Goal: Find specific fact: Find specific fact

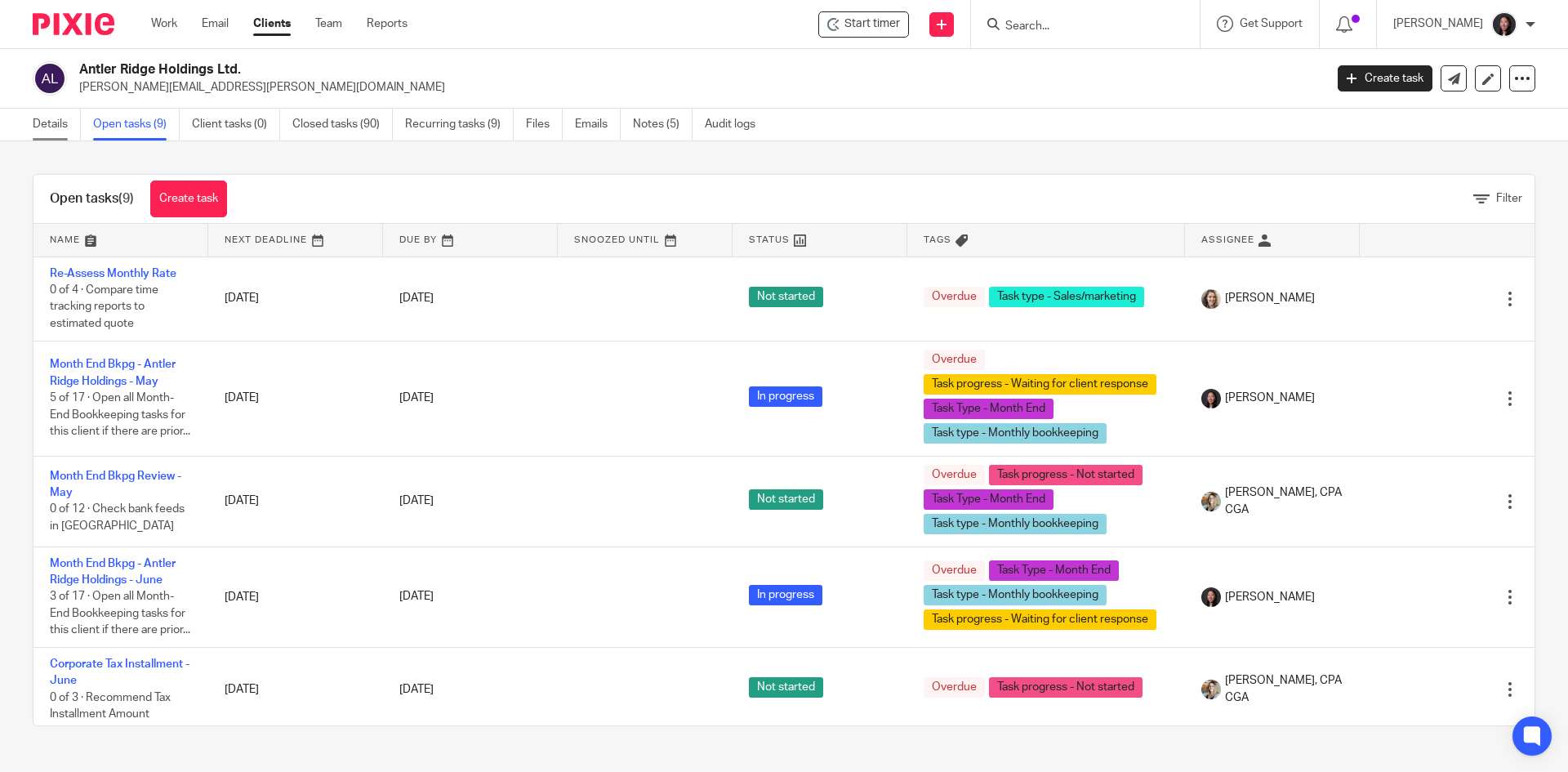
click at [65, 127] on link "Details" at bounding box center [57, 124] width 49 height 32
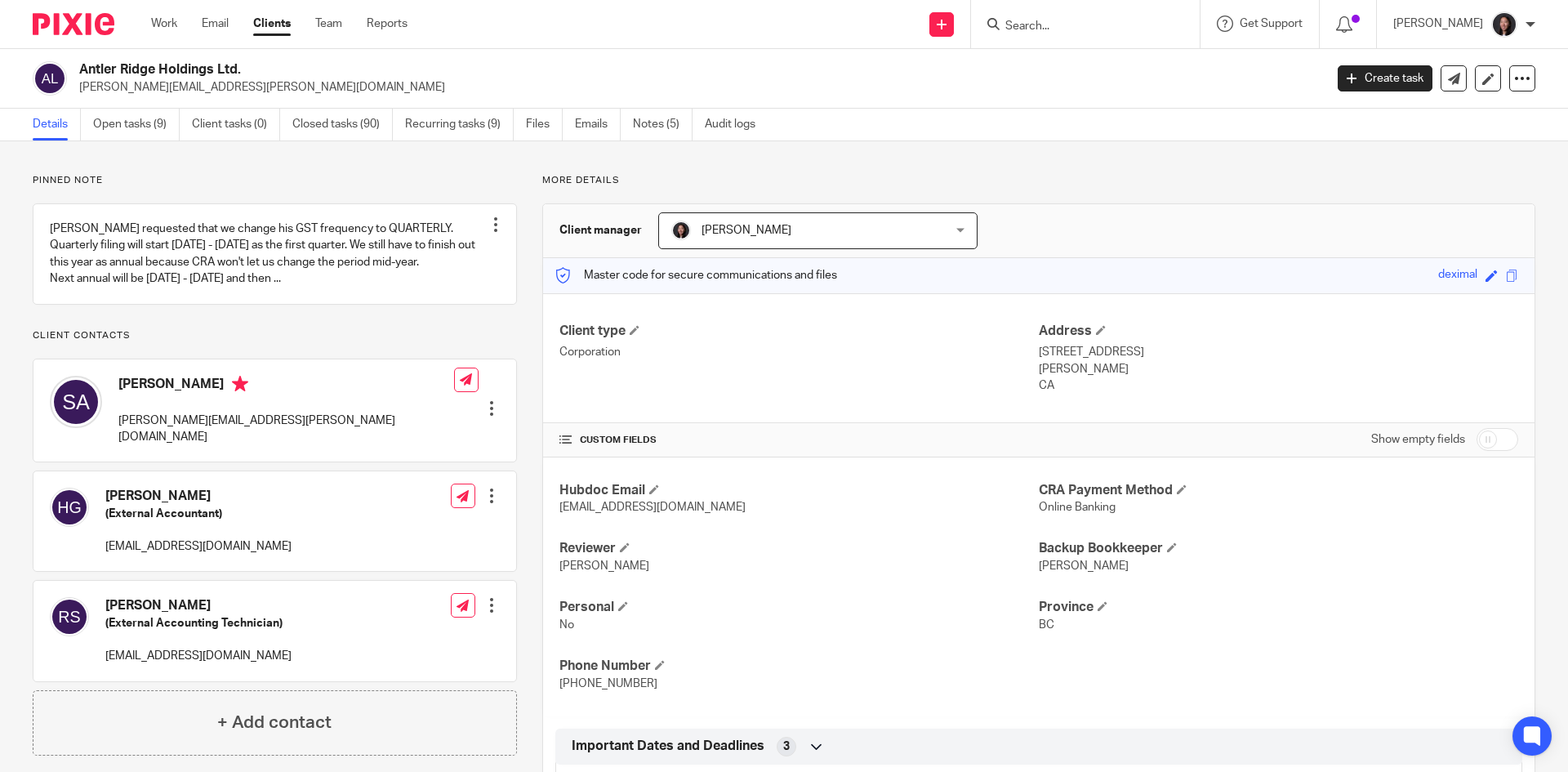
scroll to position [317, 0]
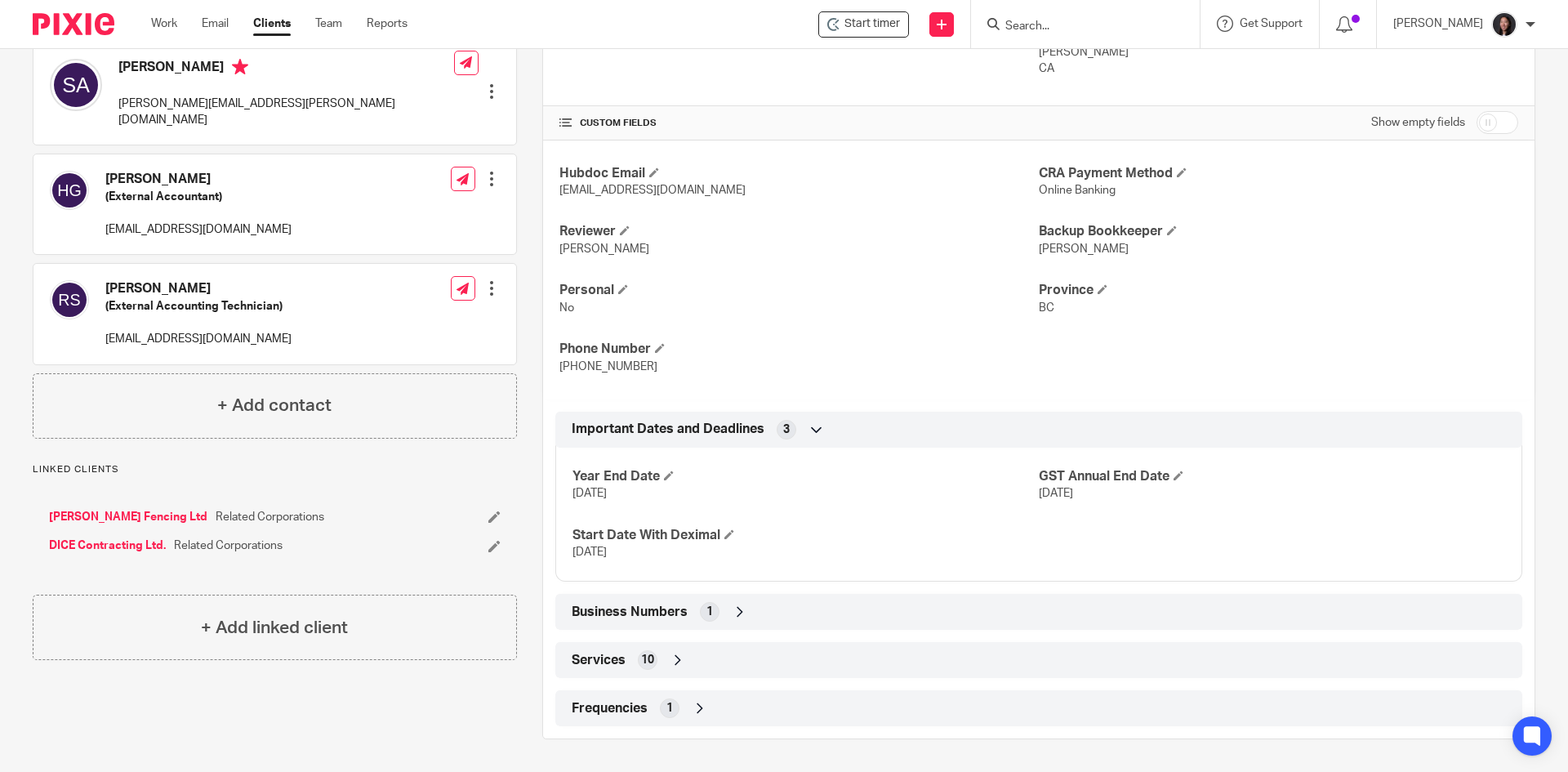
click at [734, 612] on icon at bounding box center [739, 611] width 16 height 16
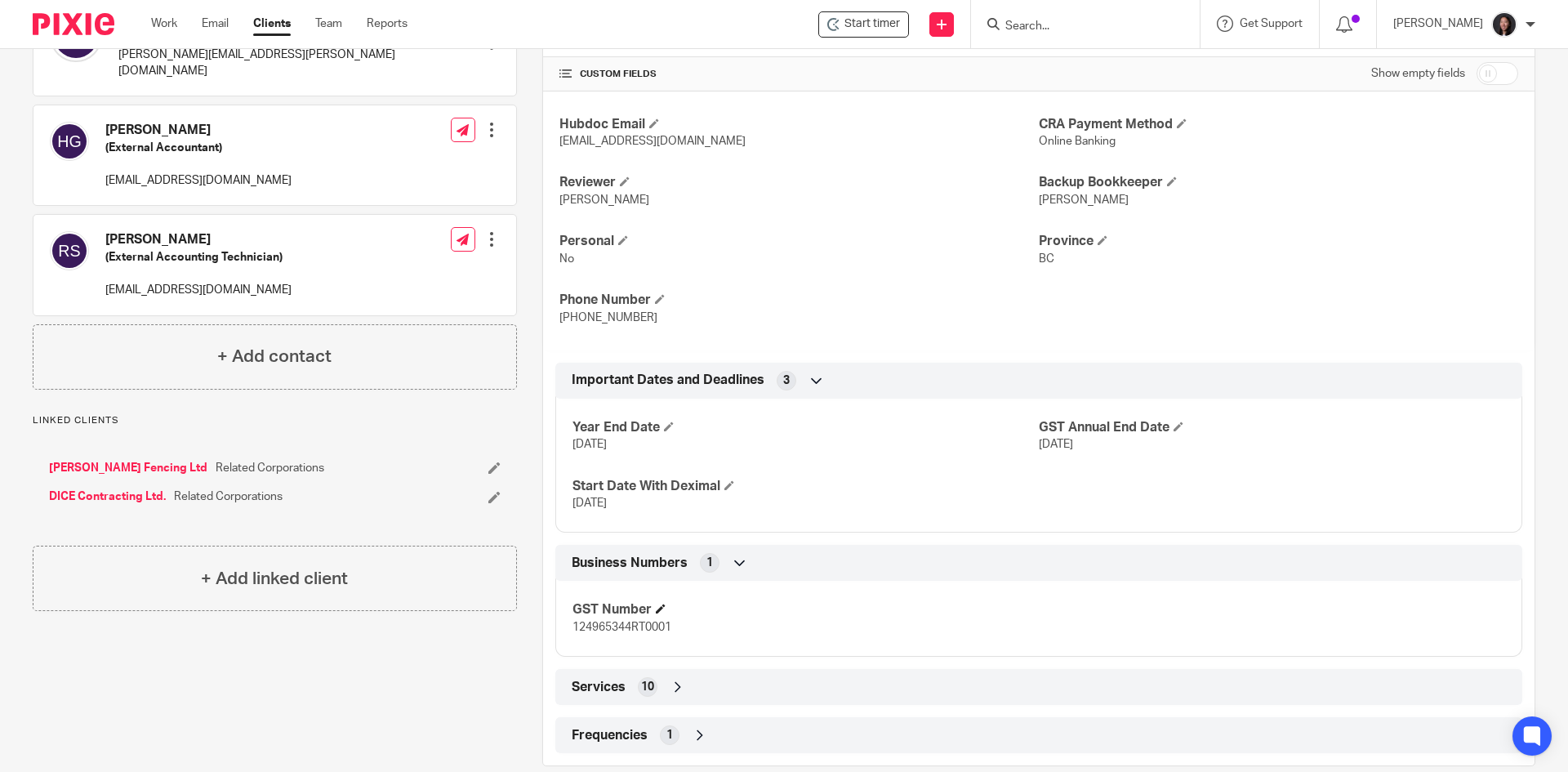
scroll to position [393, 0]
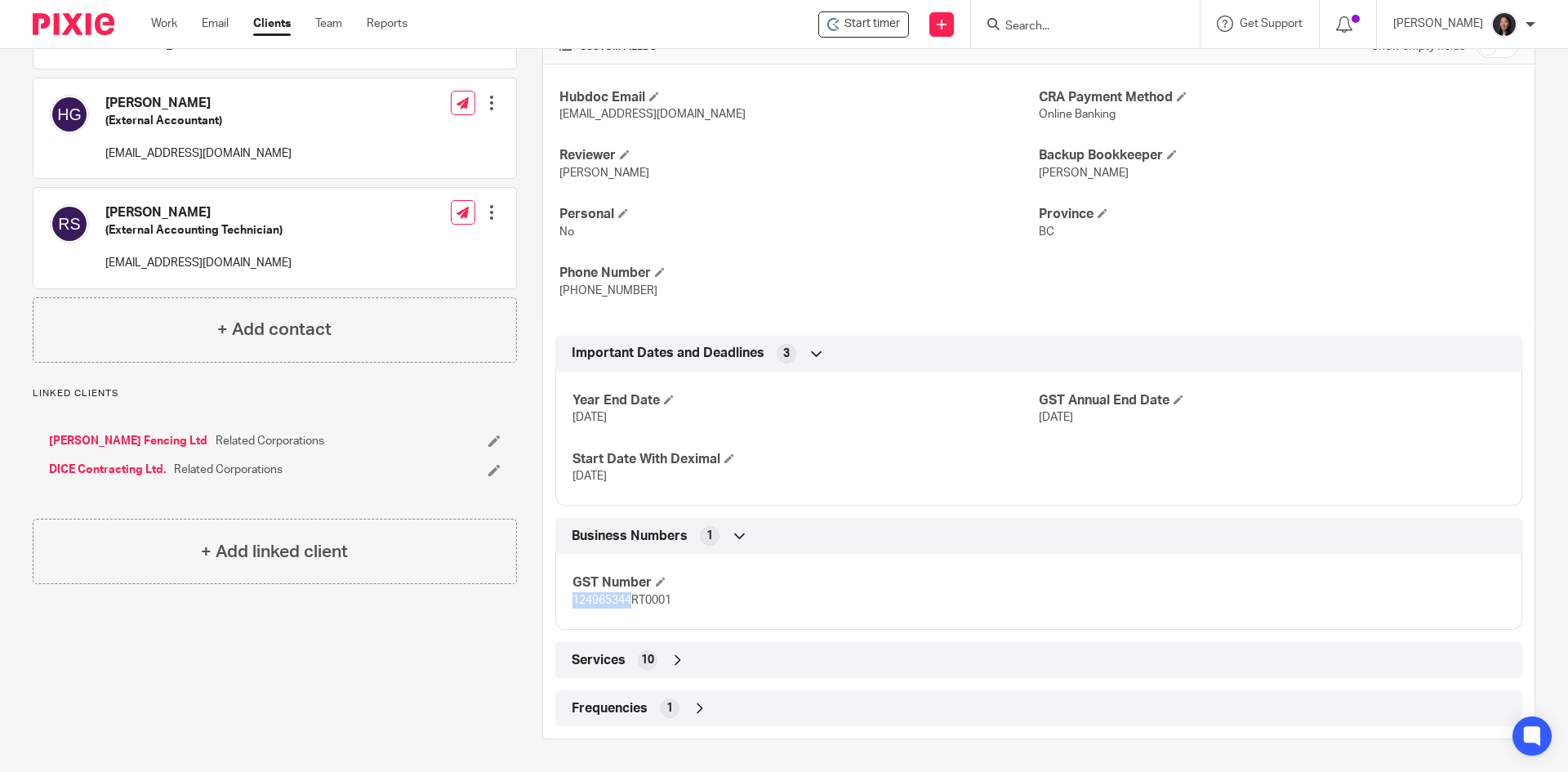
drag, startPoint x: 567, startPoint y: 602, endPoint x: 629, endPoint y: 607, distance: 62.2
click at [629, 607] on div "GST Number 124965344RT0001" at bounding box center [1038, 586] width 967 height 88
copy span "124965344"
